Goal: Answer question/provide support: Share knowledge or assist other users

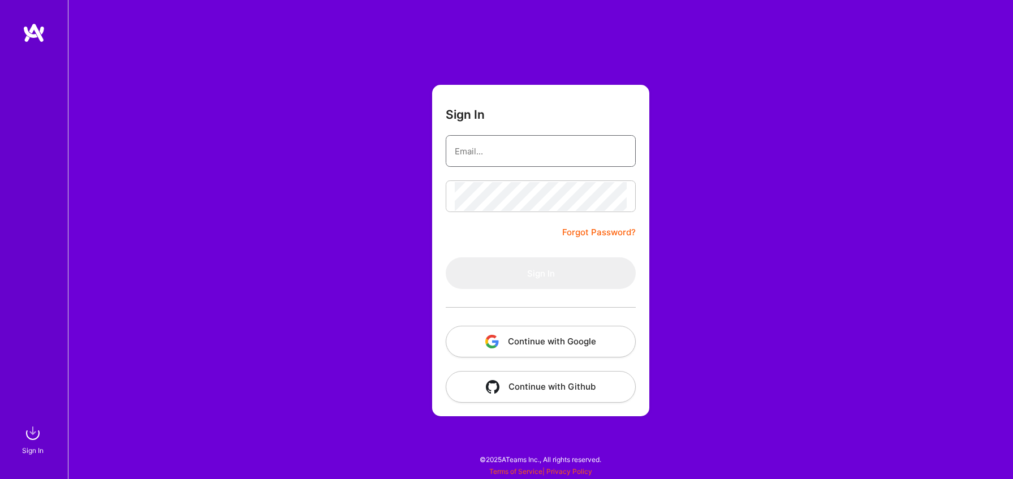
type input "ayala@a.team"
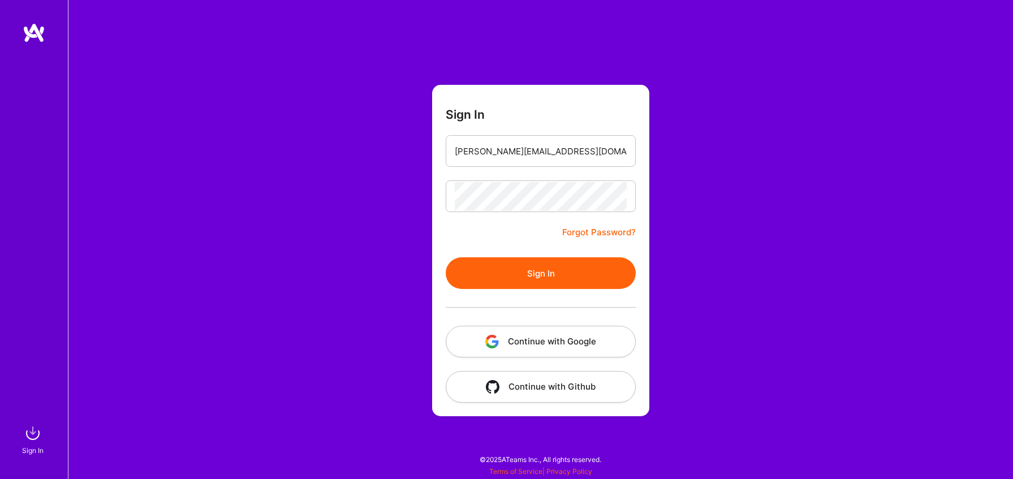
click at [544, 347] on button "Continue with Google" at bounding box center [541, 342] width 190 height 32
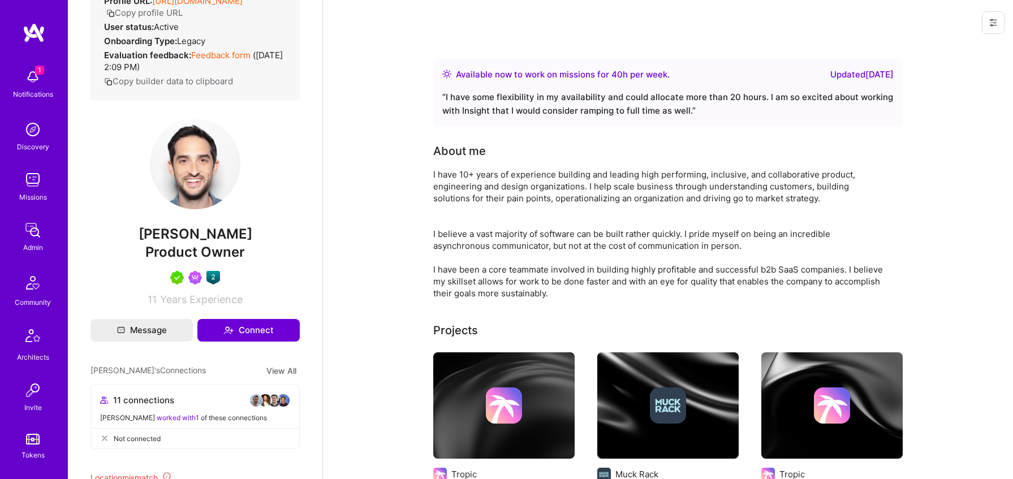
scroll to position [200, 0]
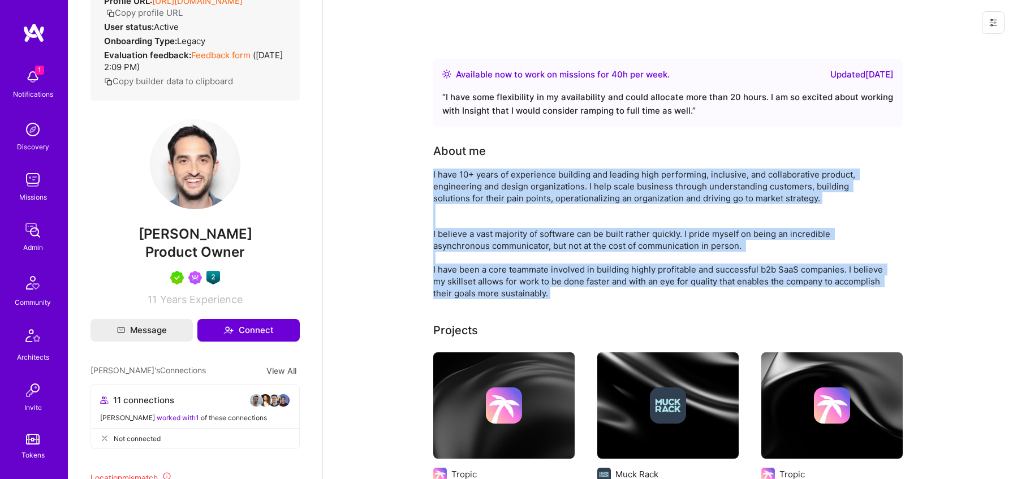
drag, startPoint x: 427, startPoint y: 166, endPoint x: 562, endPoint y: 300, distance: 190.4
copy div "I have 10+ years of experience building and leading high performing, inclusive,…"
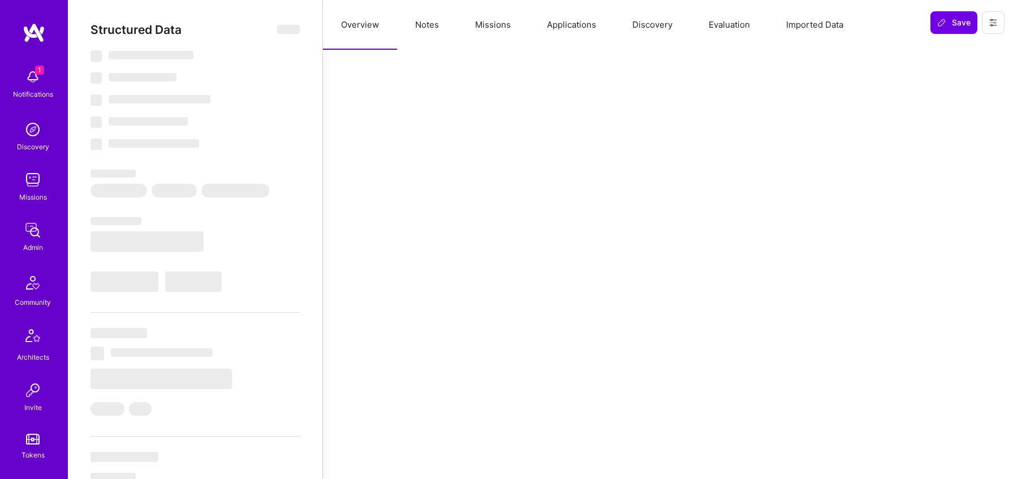
select select "Right Now"
select select "5"
select select "7"
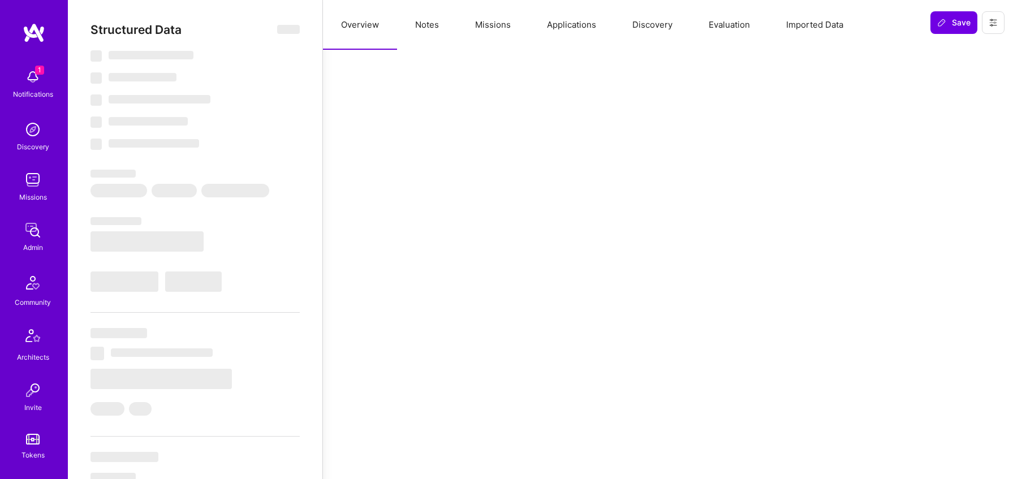
select select "KE"
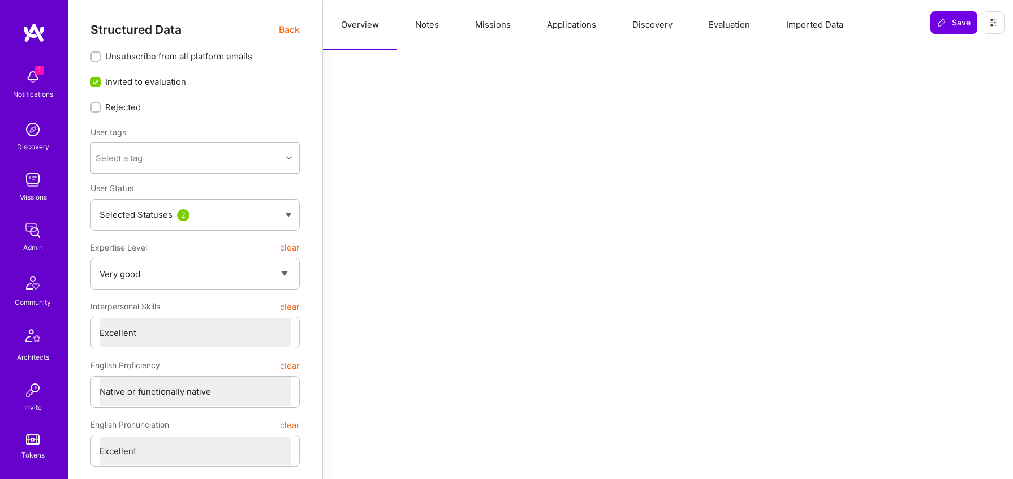
click at [436, 25] on button "Notes" at bounding box center [427, 25] width 60 height 50
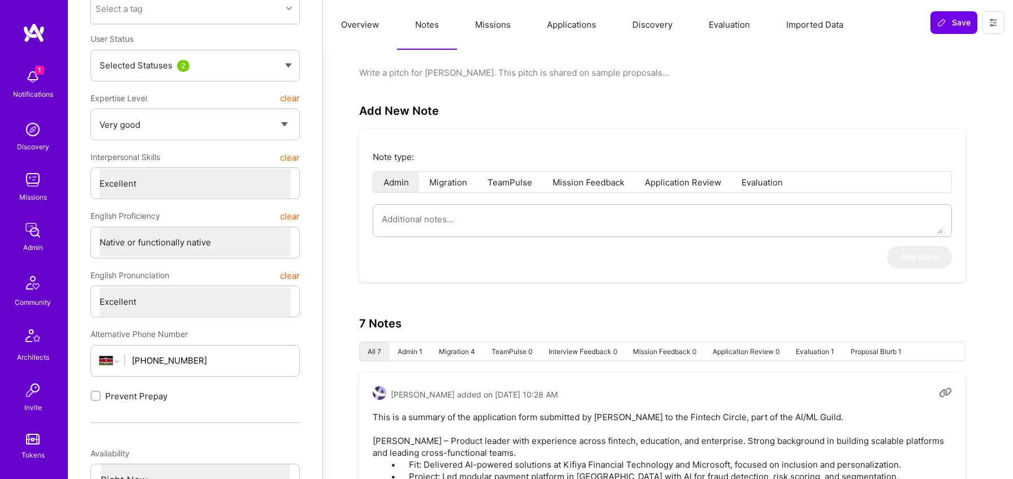
scroll to position [199, 0]
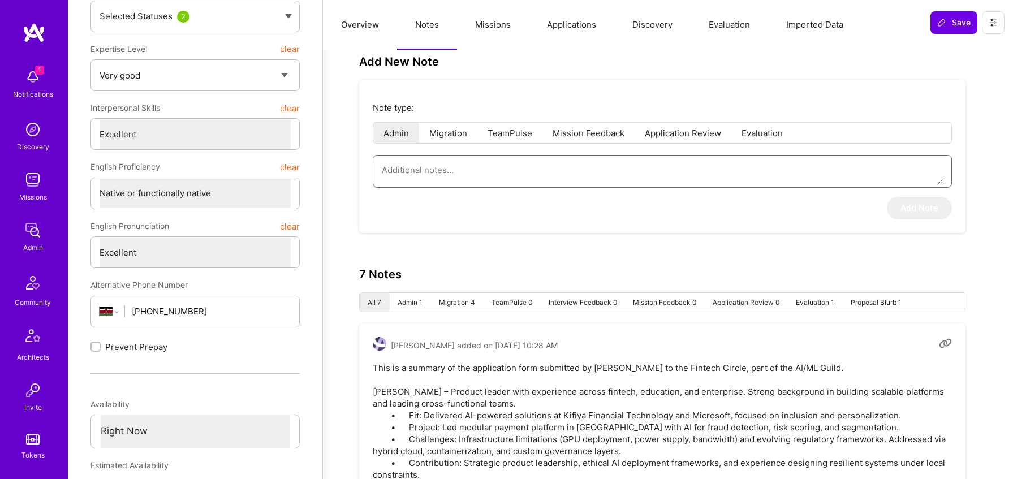
click at [498, 169] on textarea at bounding box center [662, 170] width 561 height 29
paste textarea "AI Guild (Interview by [PERSON_NAME]) Candidate (nickname: [PERSON_NAME]) began…"
type textarea "x"
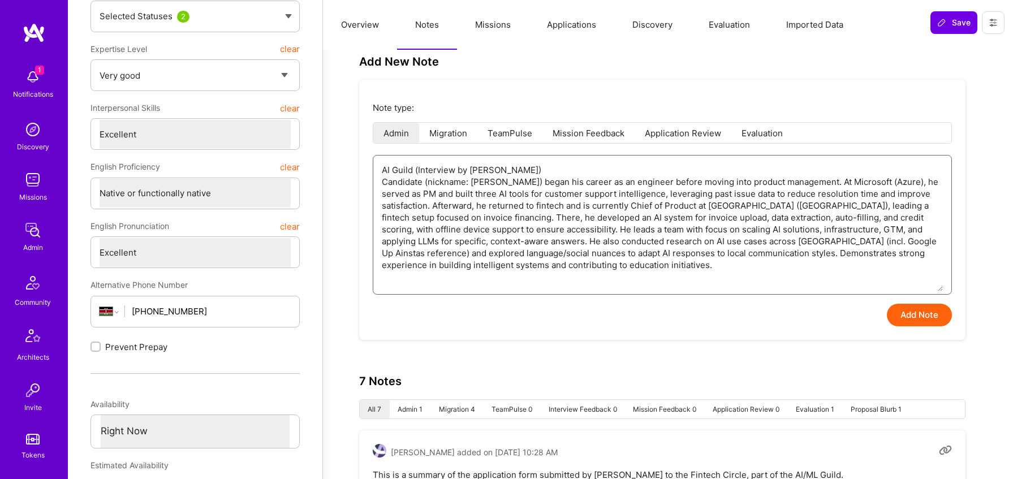
type textarea "AI Guild (Interview by [PERSON_NAME]) Candidate (nickname: [PERSON_NAME]) began…"
click at [907, 315] on button "Add Note" at bounding box center [919, 315] width 65 height 23
type textarea "x"
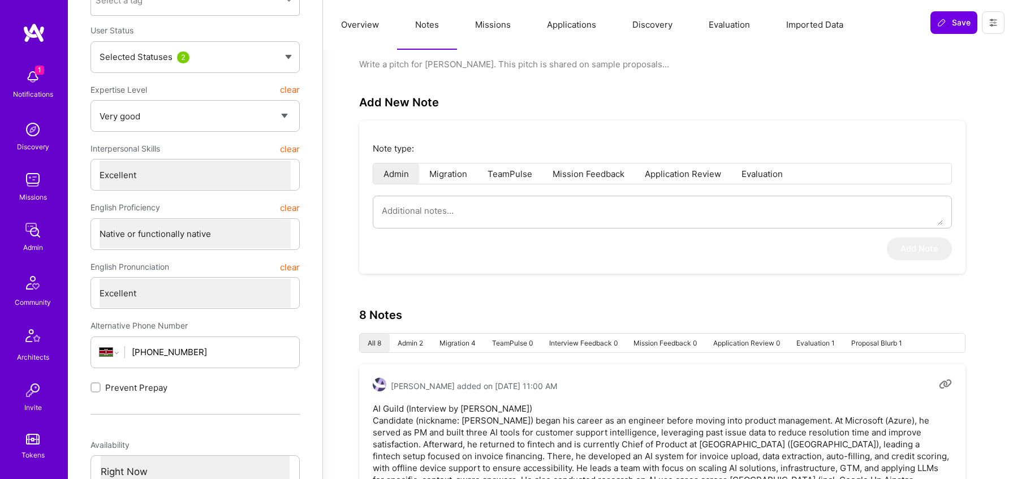
scroll to position [0, 0]
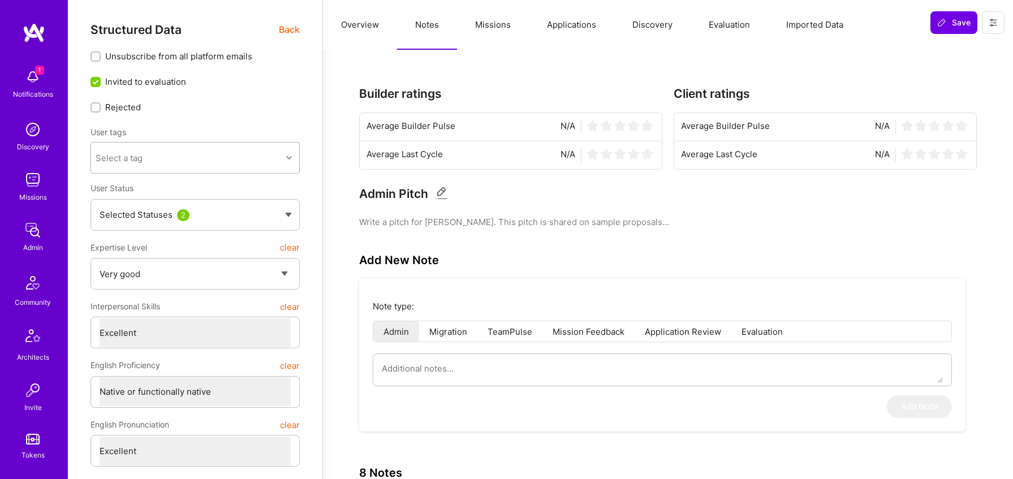
click at [206, 149] on div "Select a tag" at bounding box center [186, 158] width 191 height 23
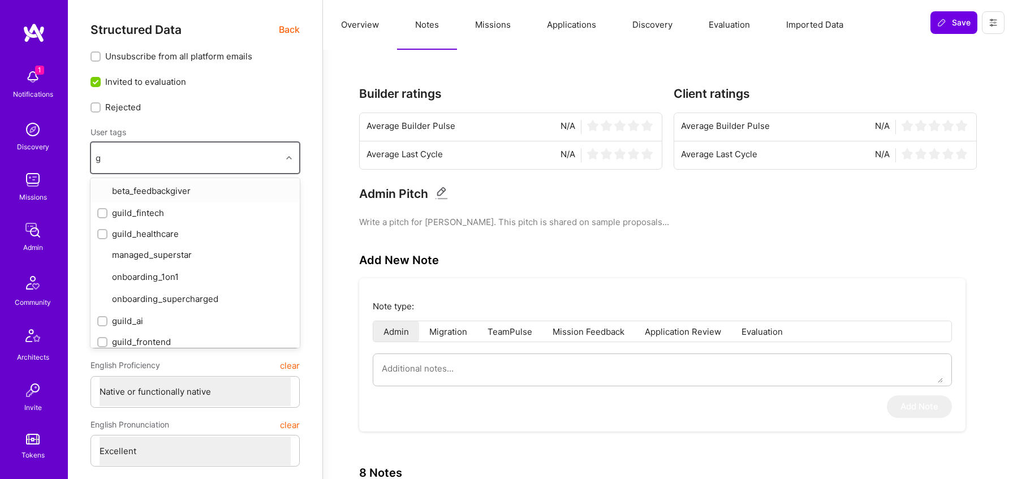
type input "gu"
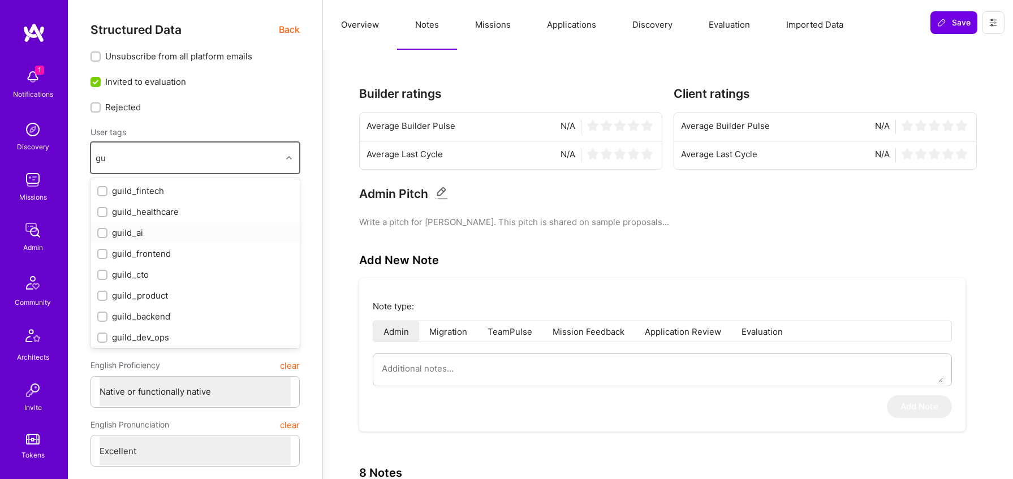
click at [182, 240] on div "guild_ai" at bounding box center [195, 232] width 209 height 21
checkbox input "true"
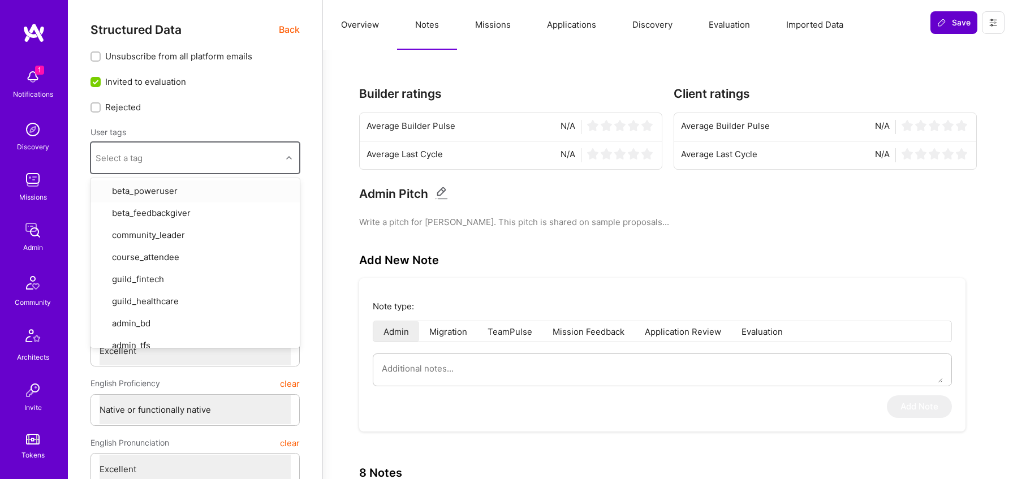
click at [955, 21] on span "Save" at bounding box center [953, 22] width 33 height 11
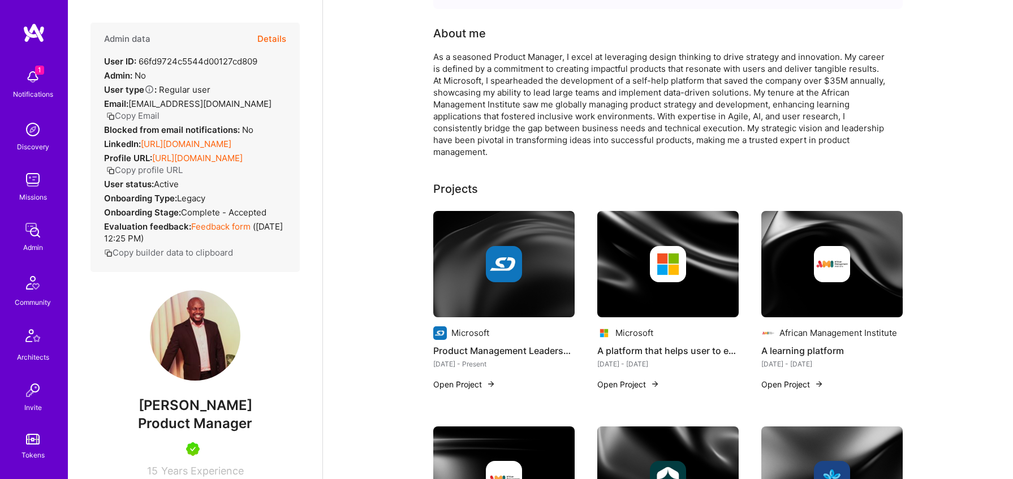
scroll to position [116, 0]
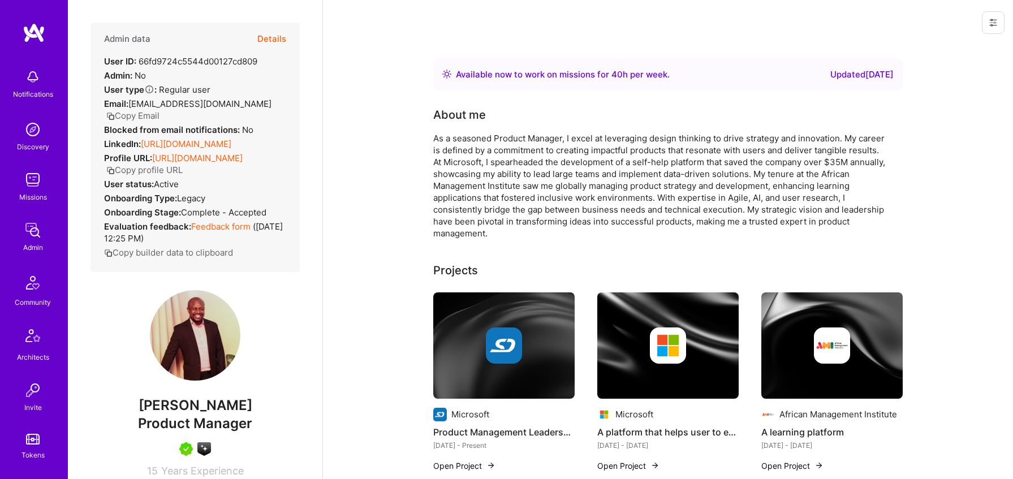
scroll to position [44, 0]
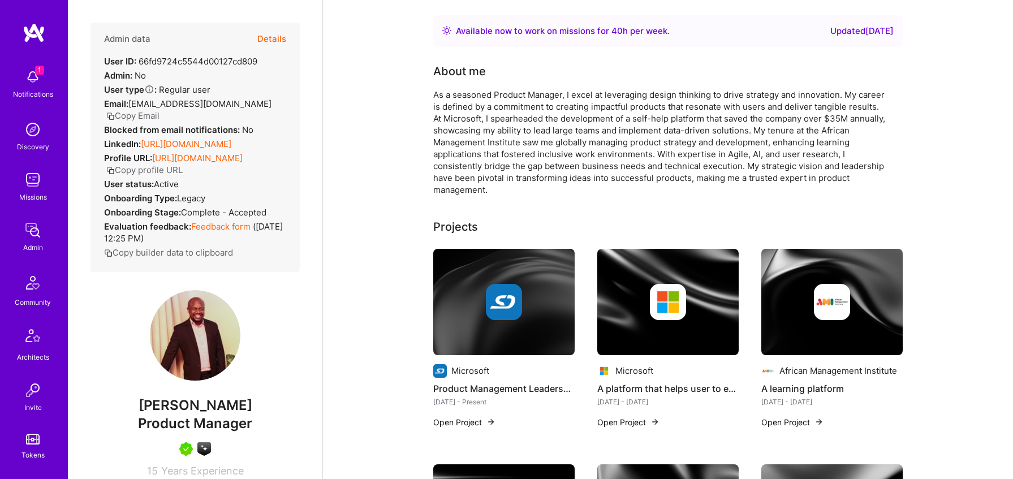
click at [227, 411] on span "[PERSON_NAME]" at bounding box center [195, 405] width 209 height 17
copy span "[PERSON_NAME]"
click at [234, 101] on div "Email: [EMAIL_ADDRESS][DOMAIN_NAME] Copy Email" at bounding box center [195, 110] width 182 height 24
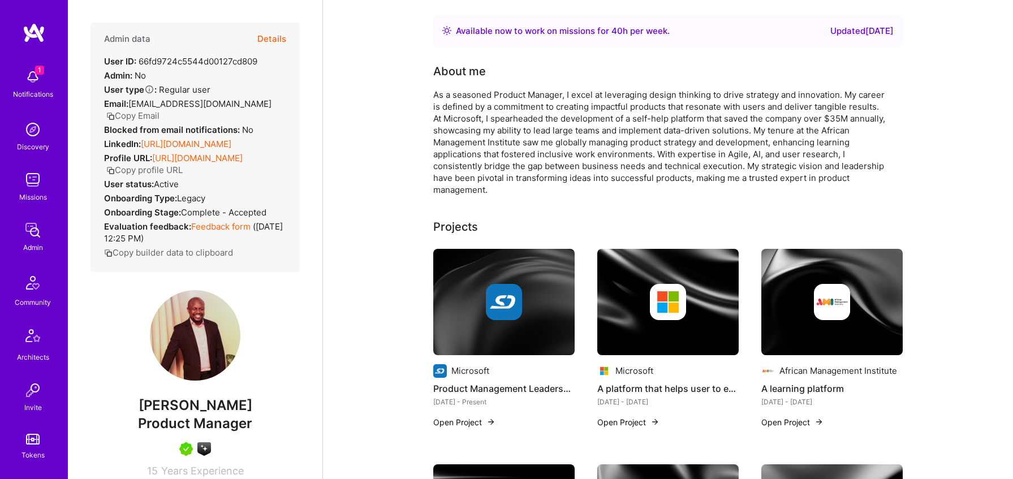
click at [152, 115] on button "Copy Email" at bounding box center [132, 116] width 53 height 12
click at [209, 432] on span "Product Manager" at bounding box center [195, 423] width 114 height 16
copy span "Product Manager"
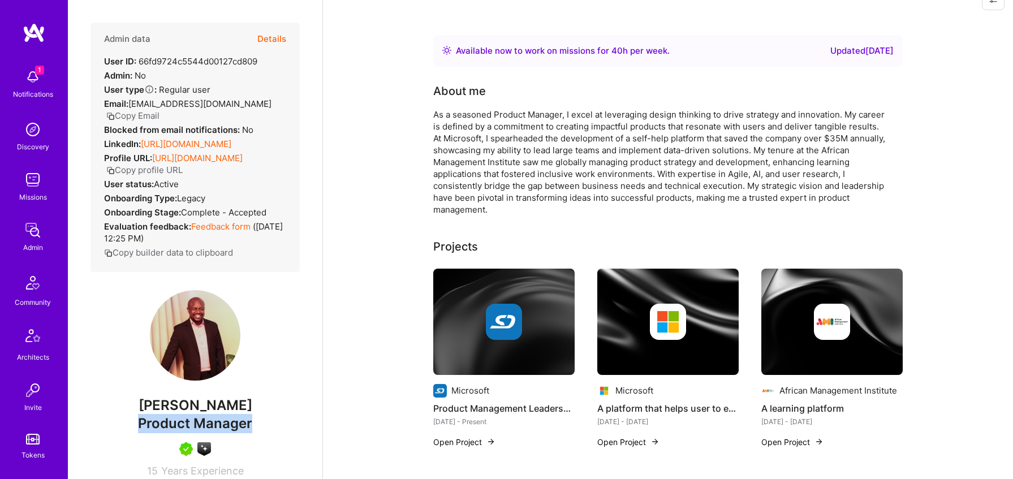
scroll to position [16, 0]
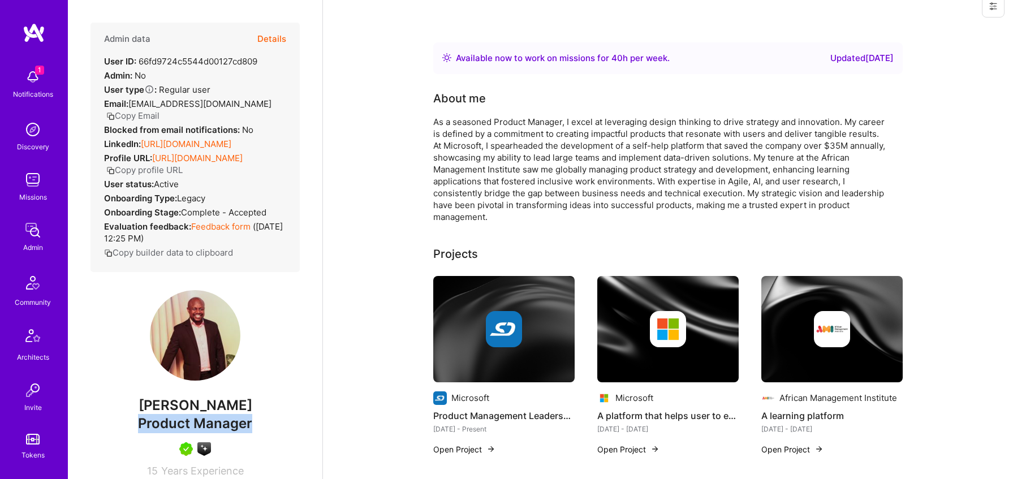
click at [140, 117] on button "Copy Email" at bounding box center [132, 116] width 53 height 12
